Goal: Answer question/provide support

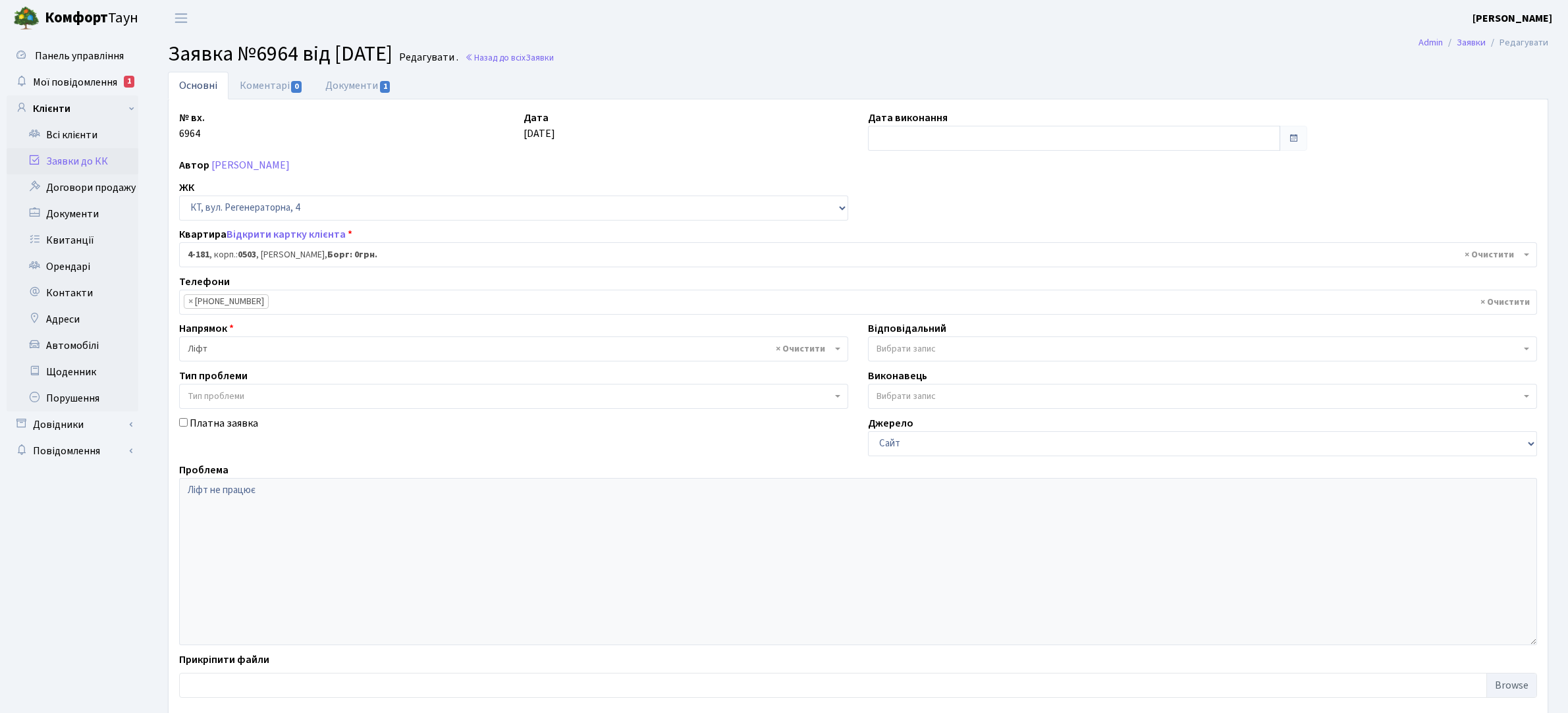
select select "1107"
click at [88, 159] on link "Заявки до КК" at bounding box center [72, 162] width 132 height 26
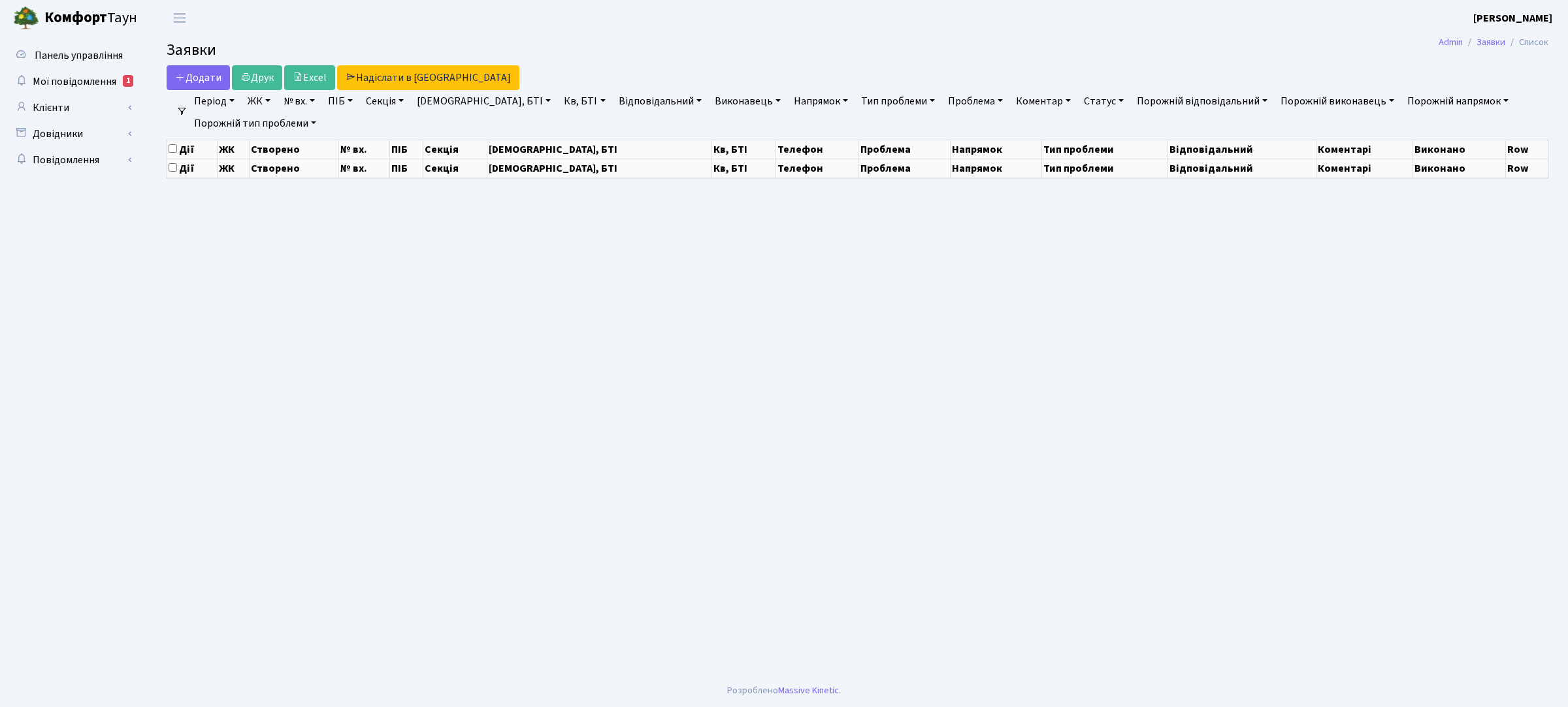
select select "25"
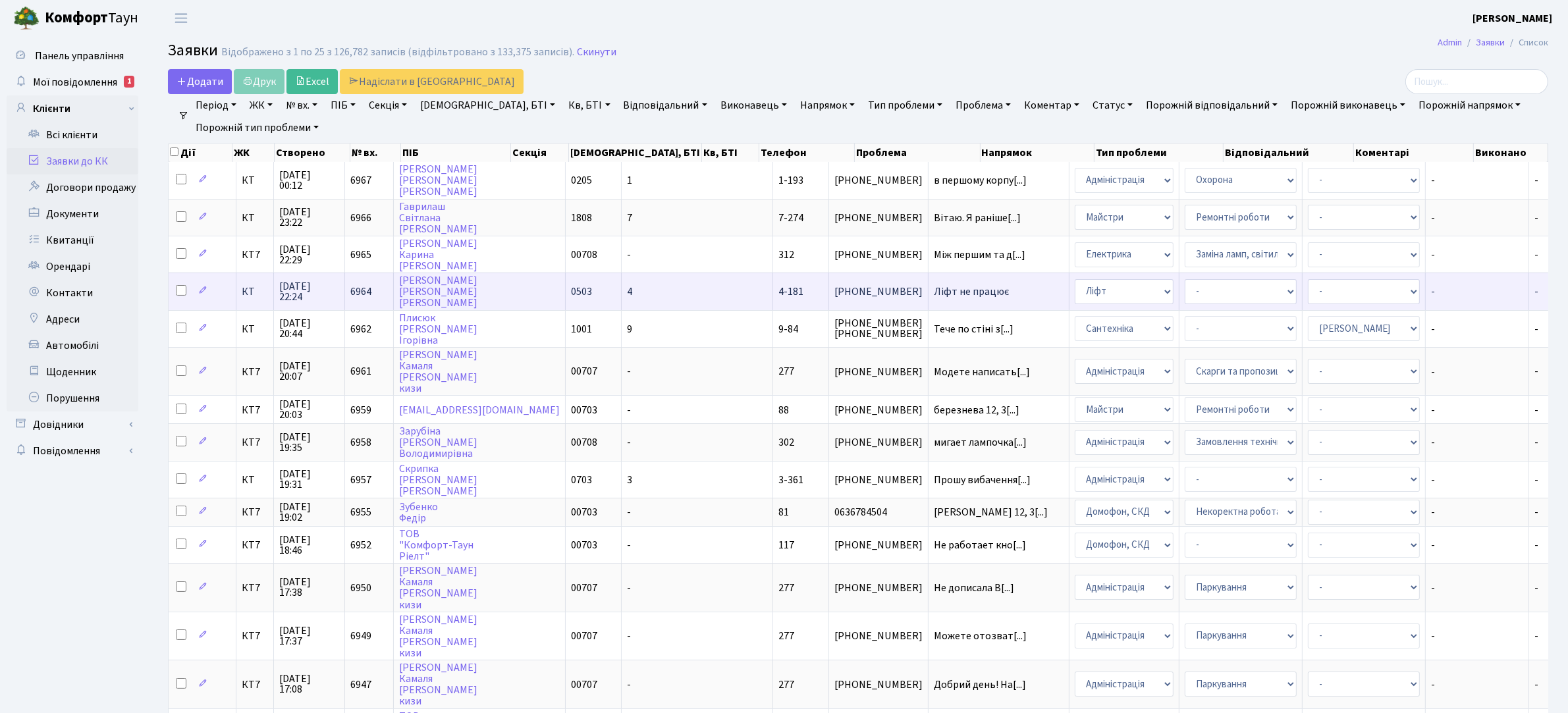
click at [934, 290] on span "Ліфт не працює" at bounding box center [998, 291] width 130 height 11
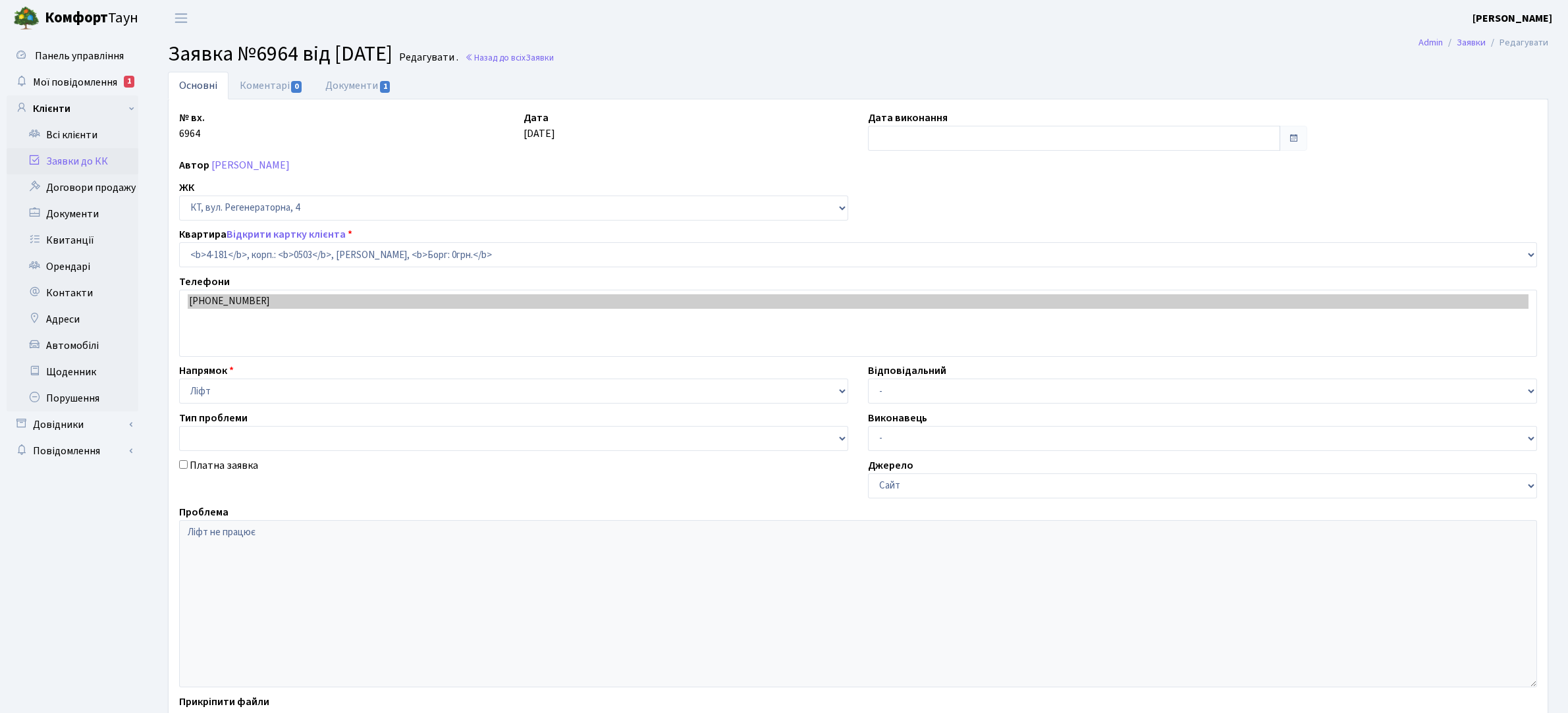
select select "1107"
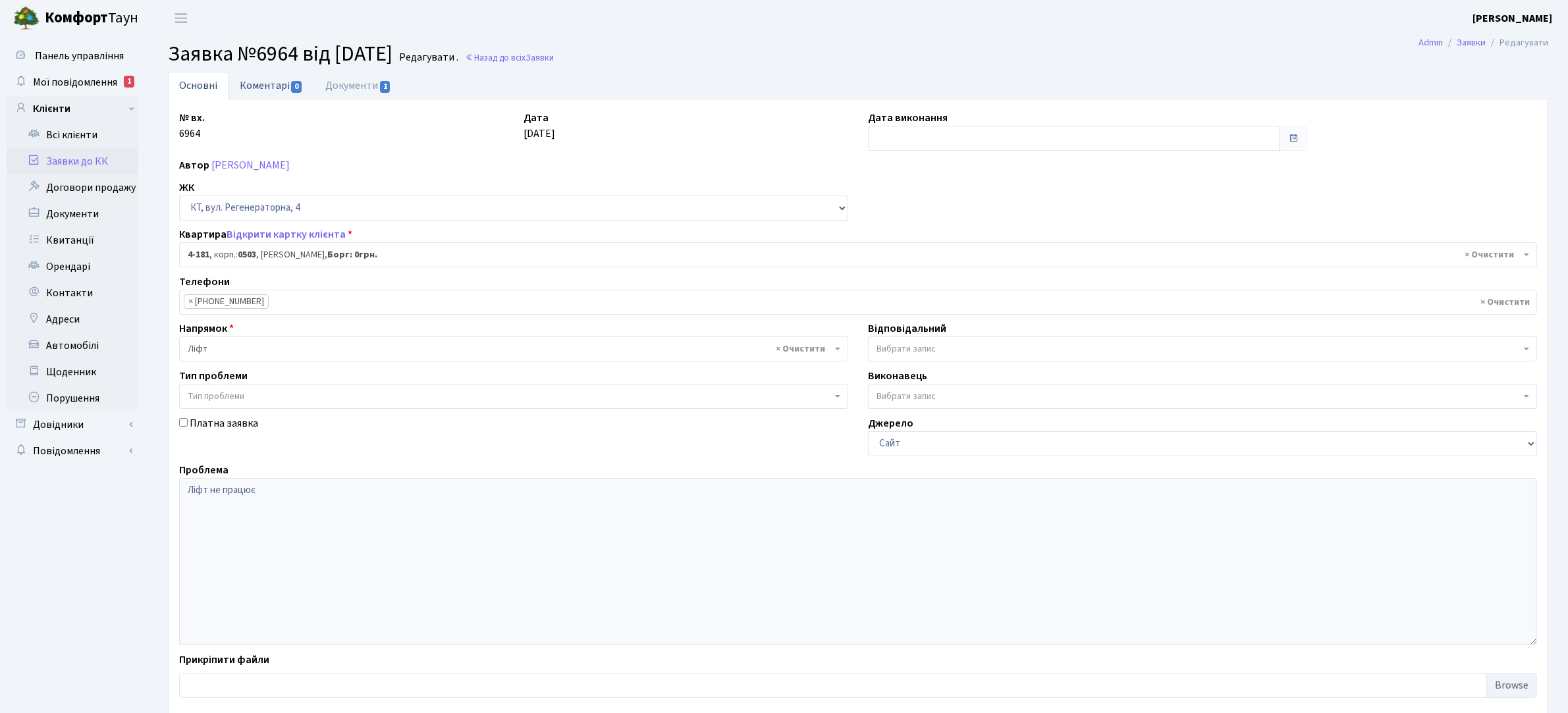
click at [278, 86] on link "Коментарі 0" at bounding box center [271, 85] width 86 height 27
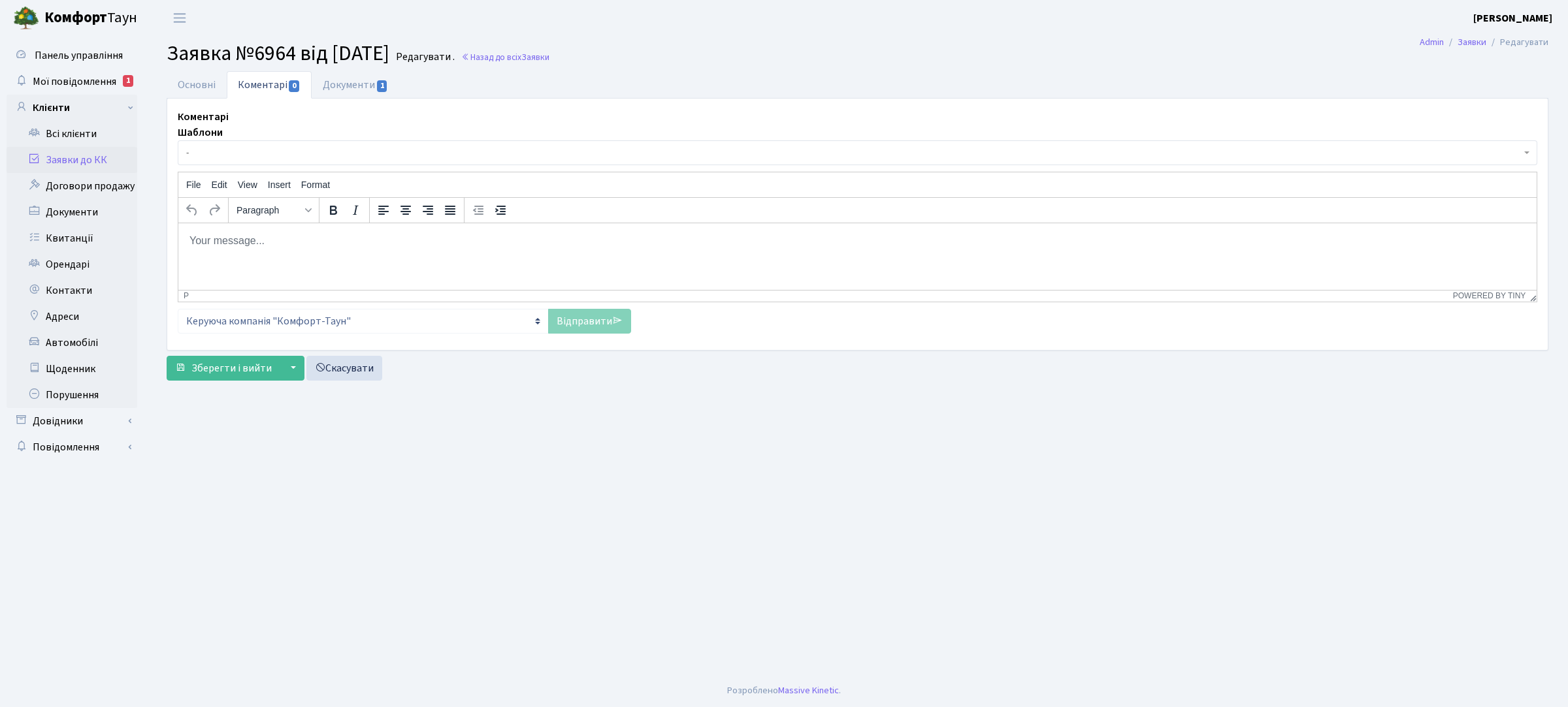
click at [257, 242] on body "Rich Text Area. Press ALT-0 for help." at bounding box center [858, 240] width 1338 height 14
click at [285, 241] on p "Rich Text Area. Press ALT-0 for help." at bounding box center [858, 240] width 1338 height 14
click at [602, 312] on link "Відправити" at bounding box center [590, 321] width 83 height 25
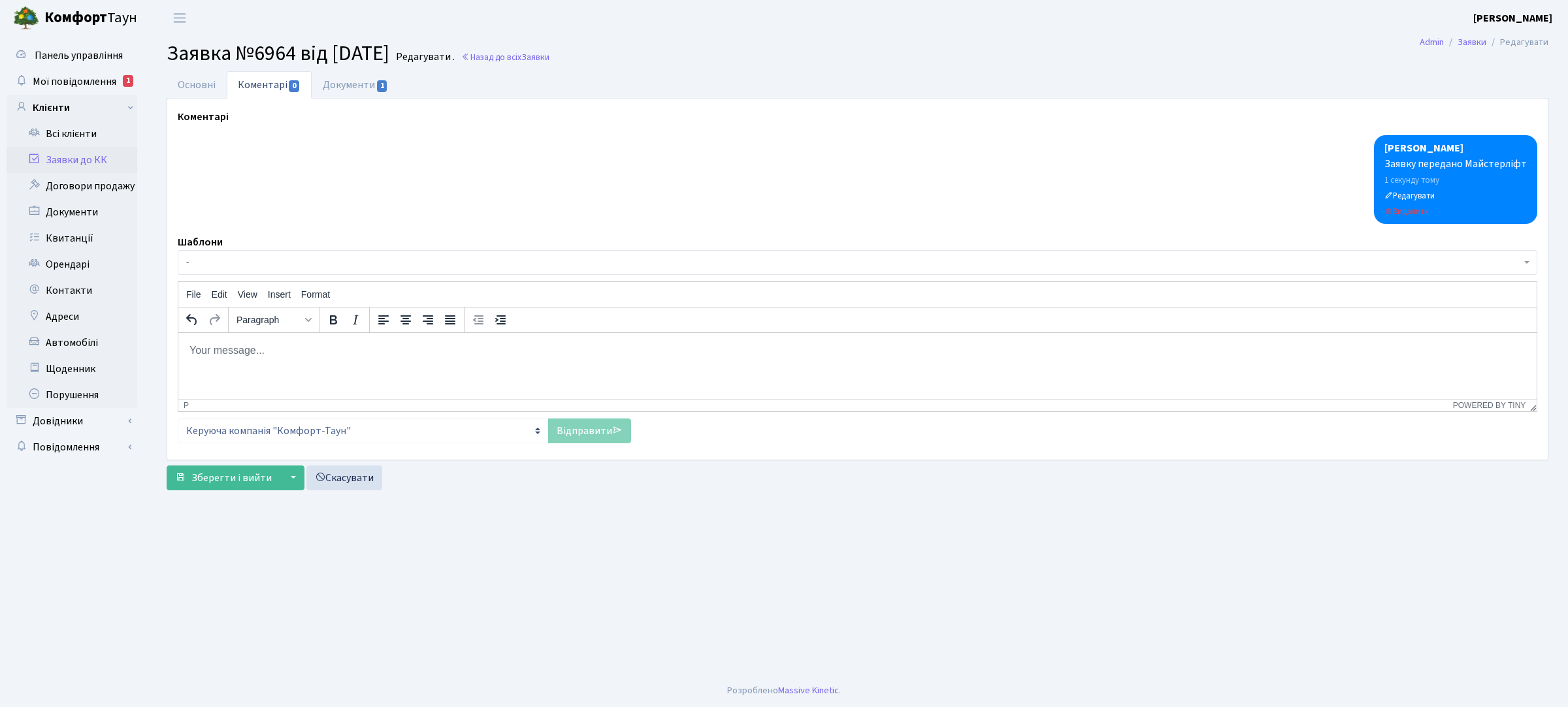
click at [93, 155] on link "Заявки до КК" at bounding box center [72, 160] width 131 height 26
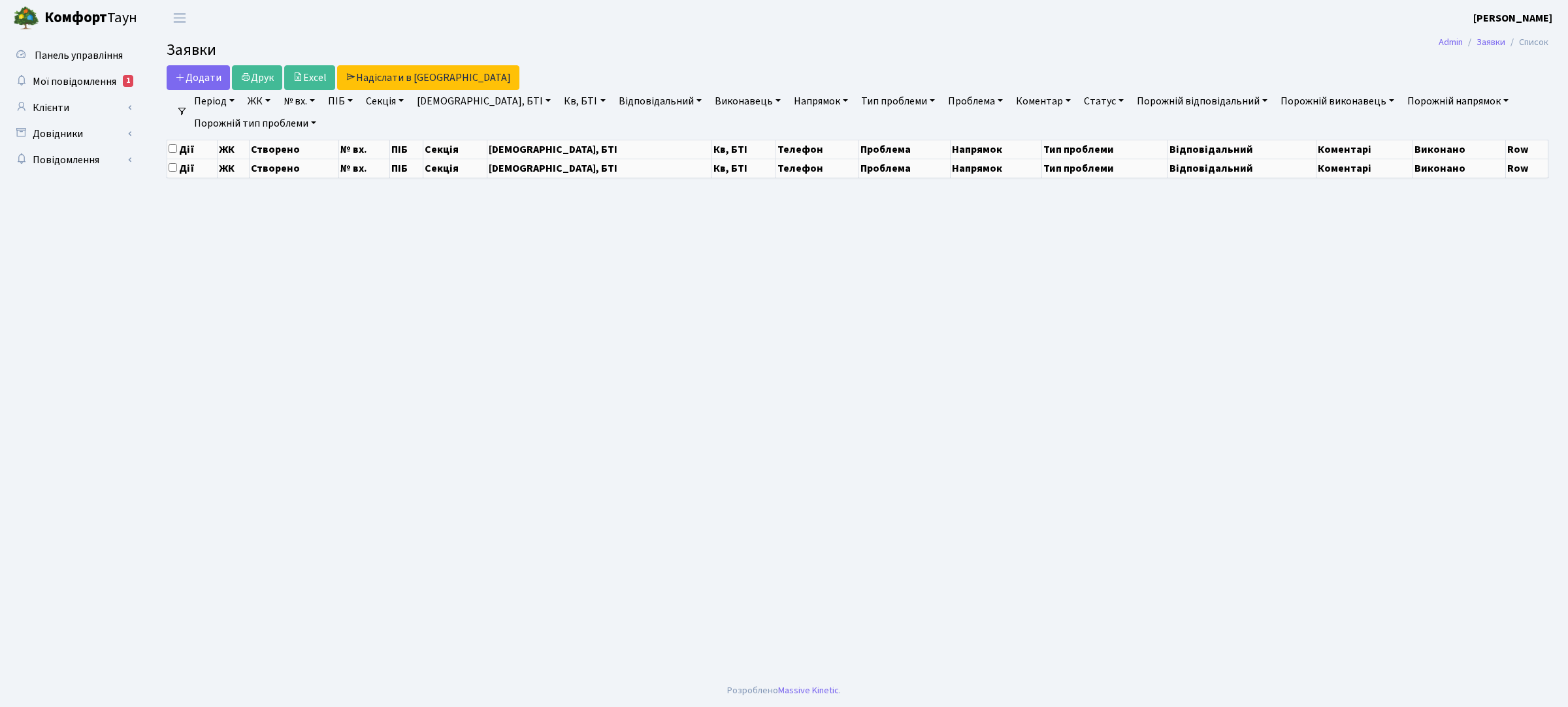
select select "25"
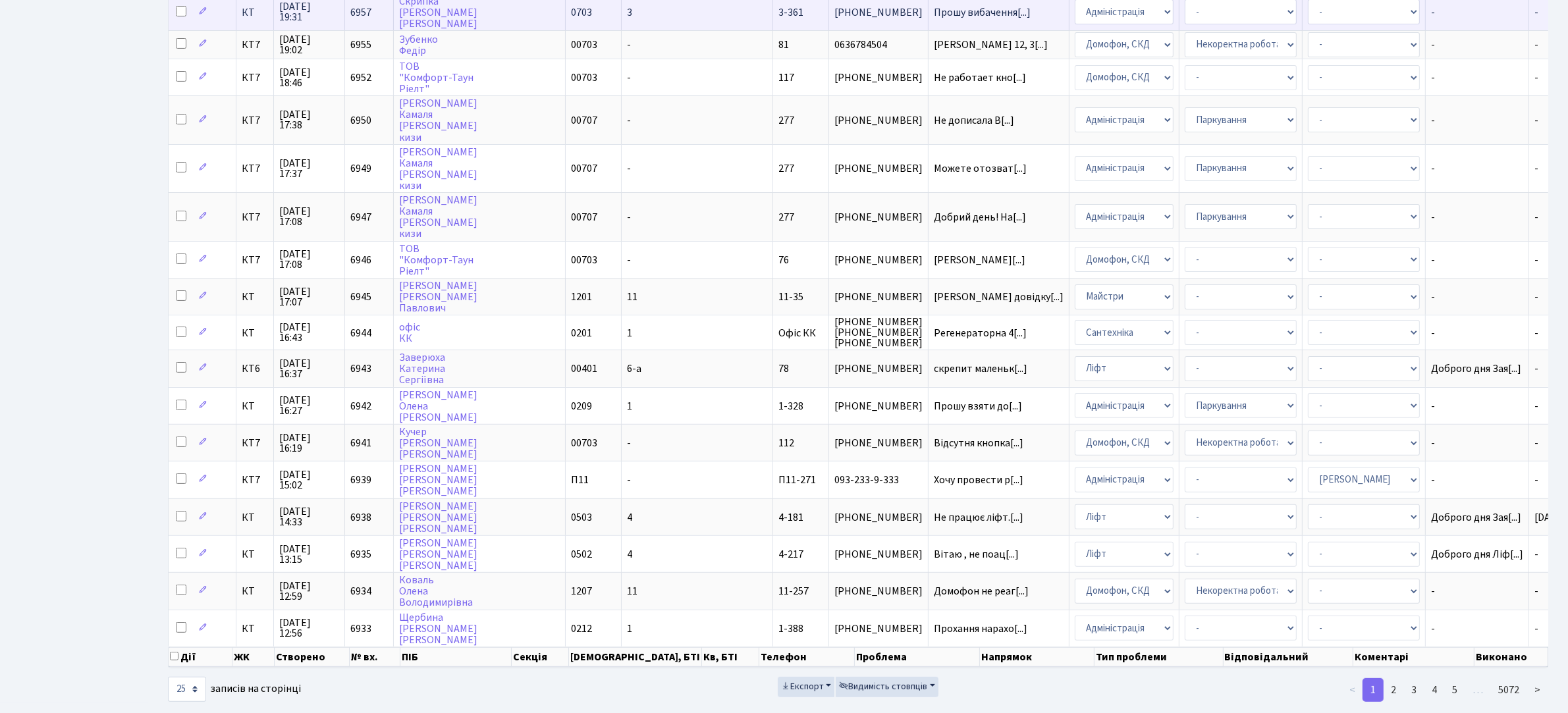
scroll to position [472, 0]
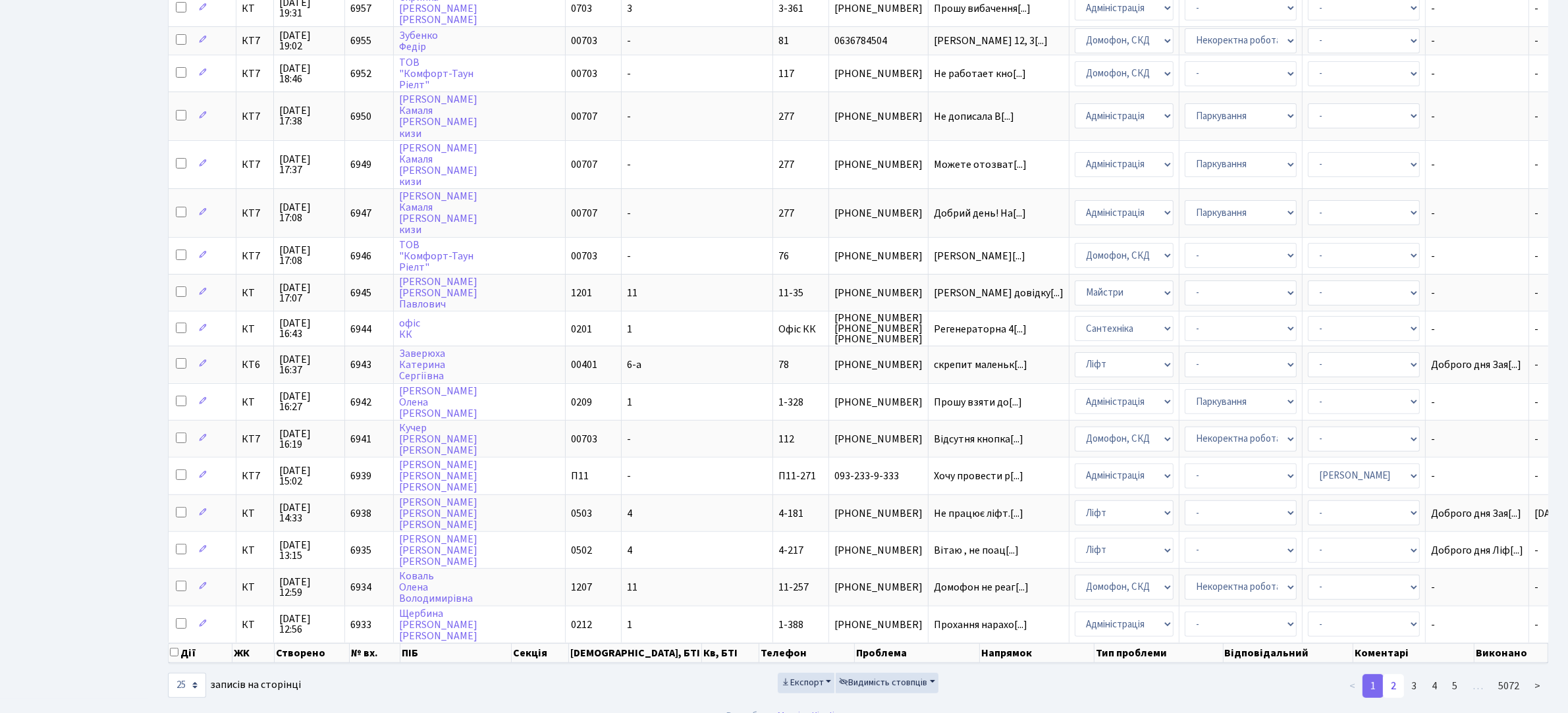
click at [1400, 675] on link "2" at bounding box center [1393, 686] width 21 height 24
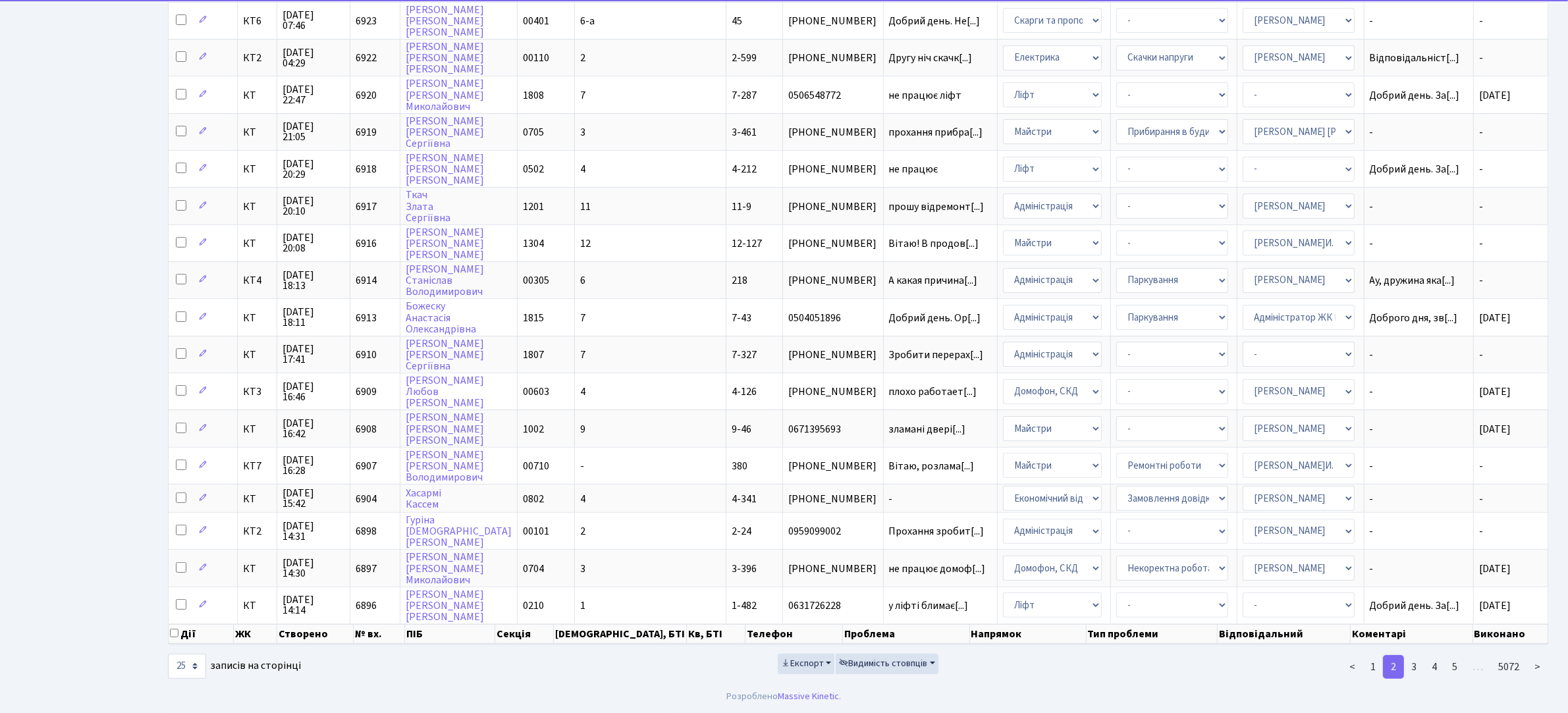
scroll to position [437, 0]
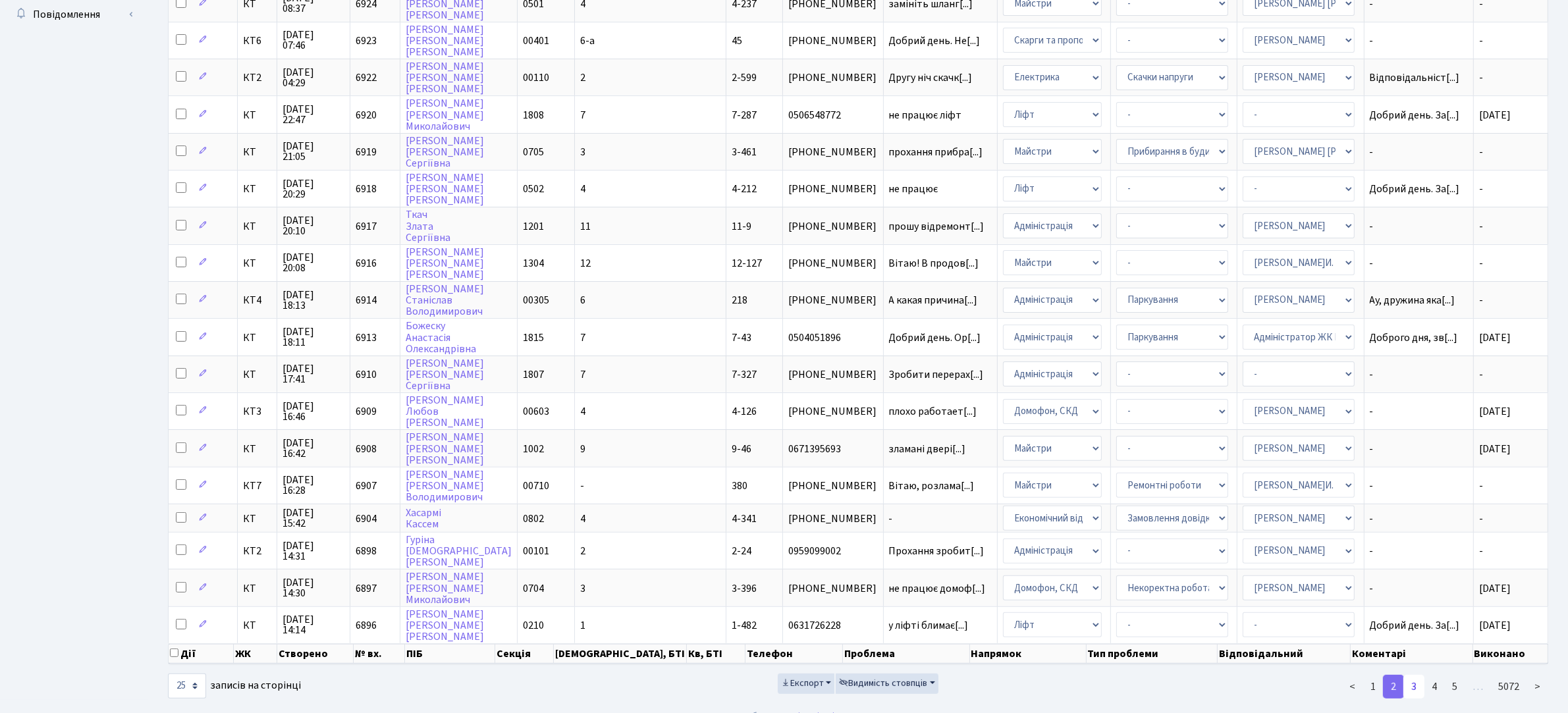
click at [1410, 675] on link "3" at bounding box center [1414, 687] width 21 height 24
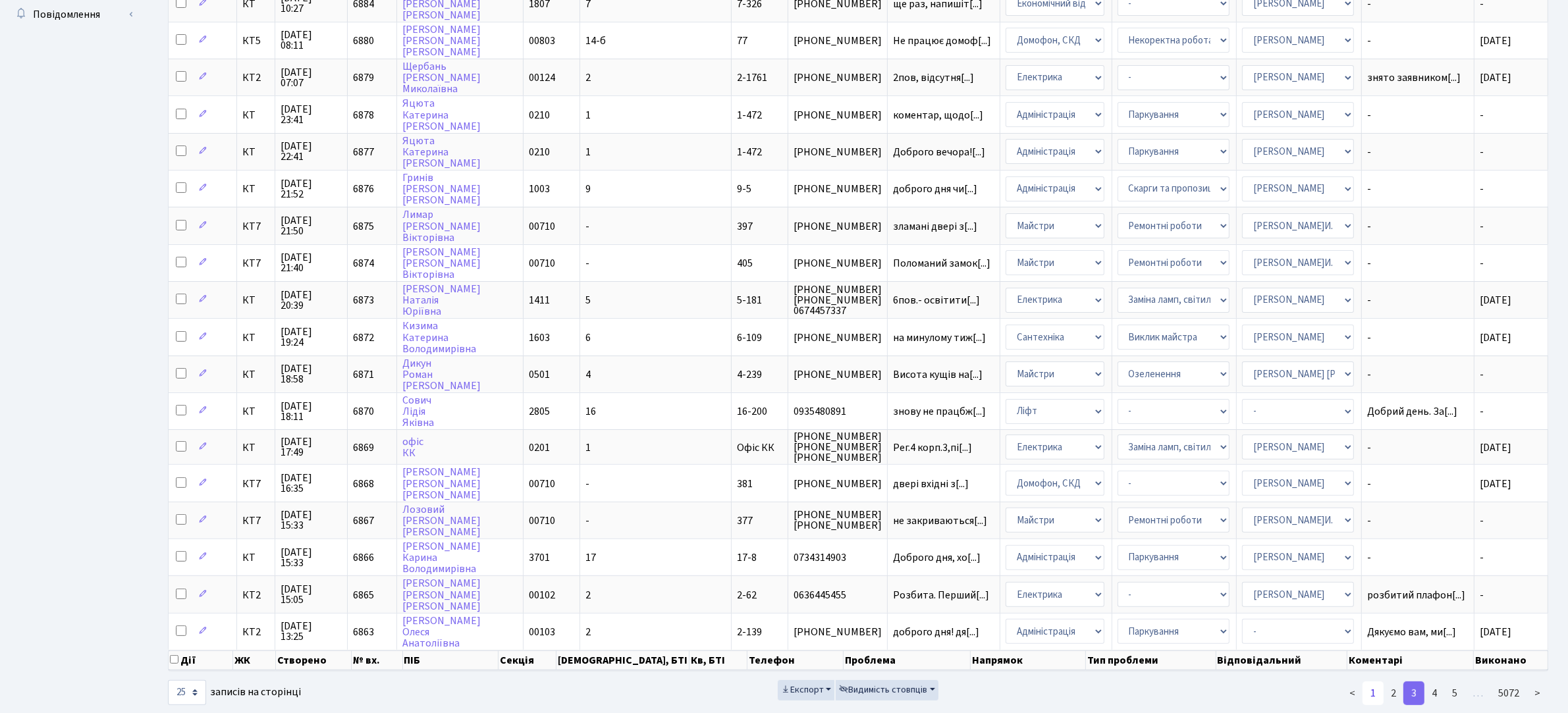
click at [1374, 682] on link "1" at bounding box center [1373, 693] width 21 height 24
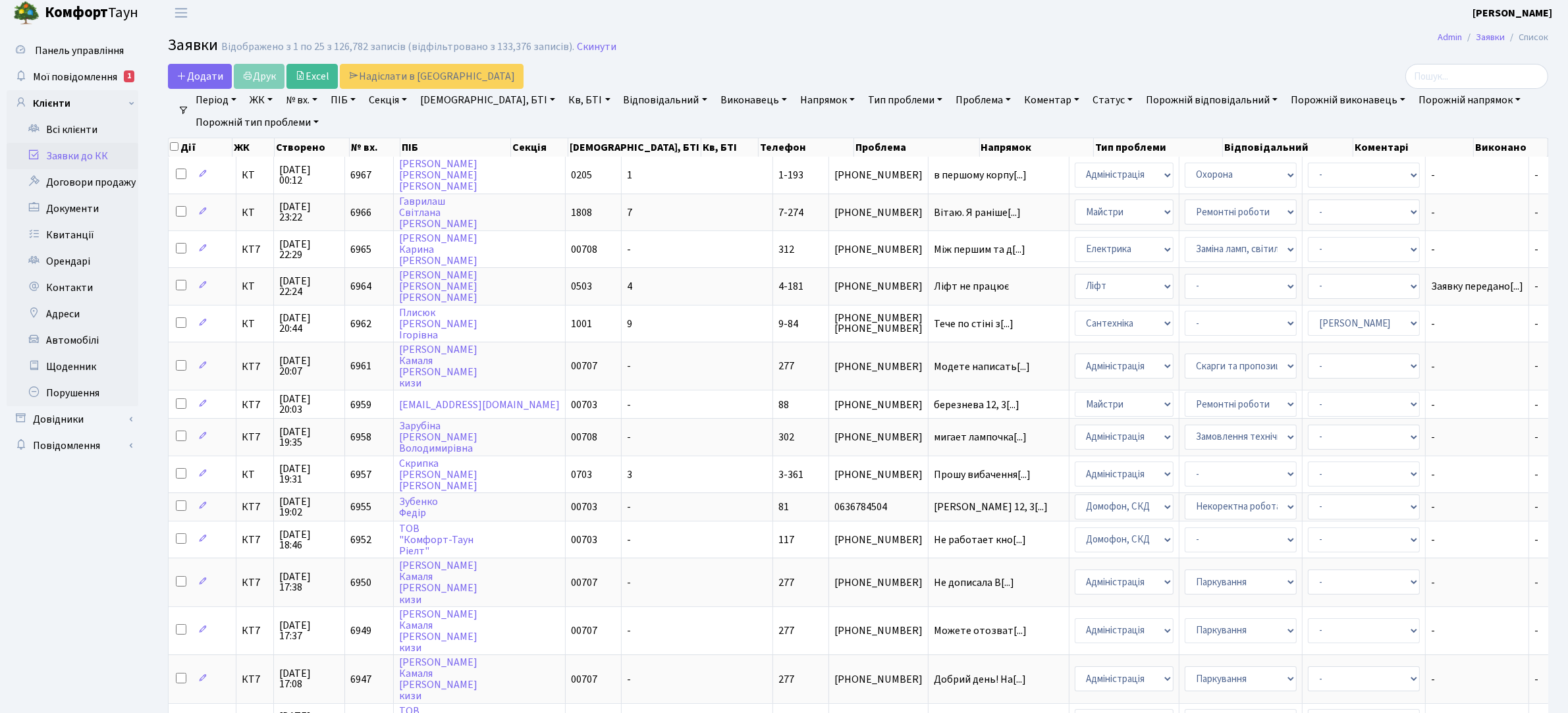
scroll to position [0, 0]
